Goal: Find specific page/section: Find specific page/section

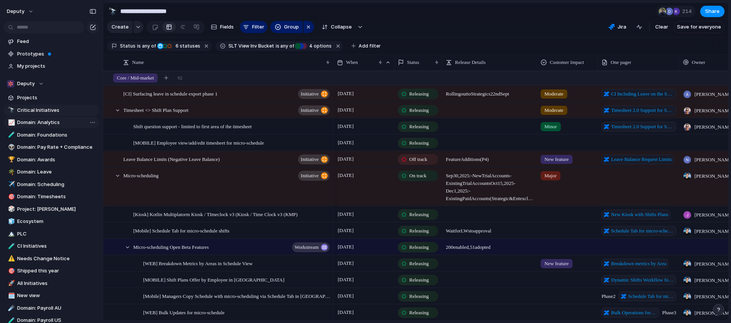
click at [60, 126] on span "Domain: Analytics" at bounding box center [56, 123] width 79 height 8
type input "**********"
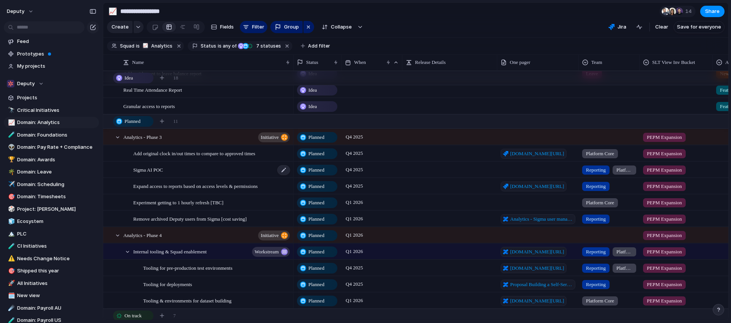
scroll to position [277, 0]
